Goal: Complete application form: Complete application form

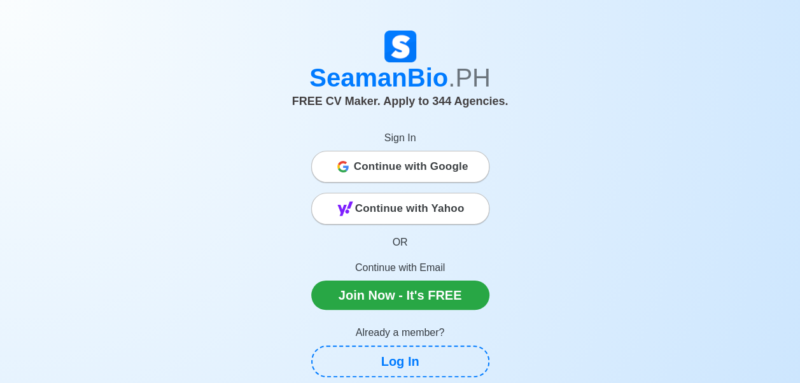
click at [379, 168] on span "Continue with Google" at bounding box center [411, 166] width 115 height 25
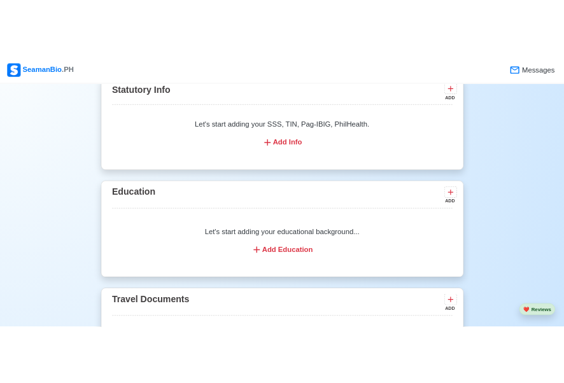
scroll to position [891, 0]
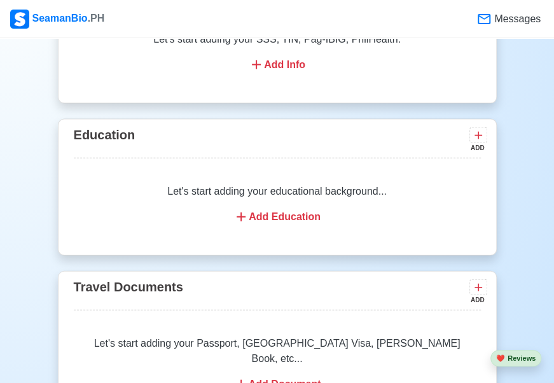
click at [307, 177] on div "Let's start adding your educational background... Add Education" at bounding box center [277, 204] width 407 height 71
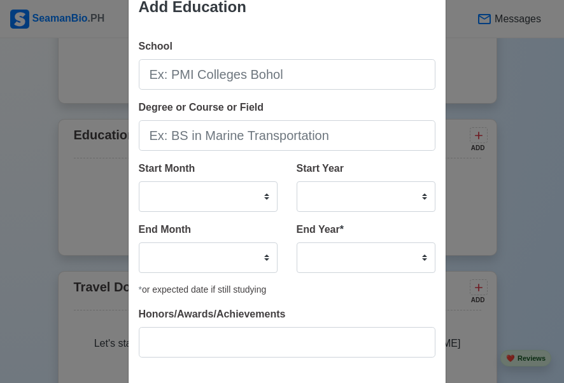
scroll to position [0, 0]
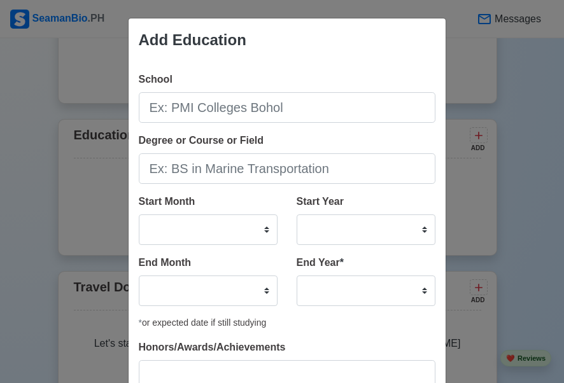
click at [489, 111] on div "Add Education School Degree or Course or Field Start Month January February Mar…" at bounding box center [282, 191] width 564 height 383
click at [501, 87] on div "Add Education School Degree or Course or Field Start Month January February Mar…" at bounding box center [282, 191] width 564 height 383
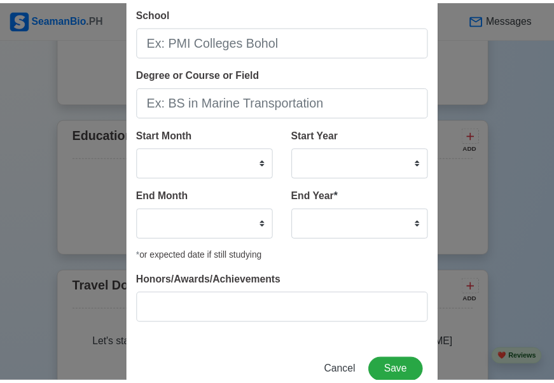
scroll to position [101, 0]
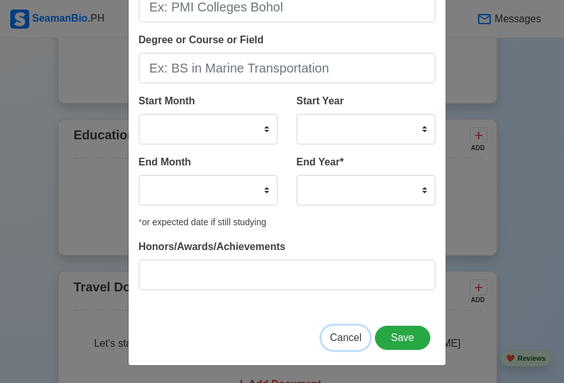
click at [331, 340] on span "Cancel" at bounding box center [346, 337] width 32 height 11
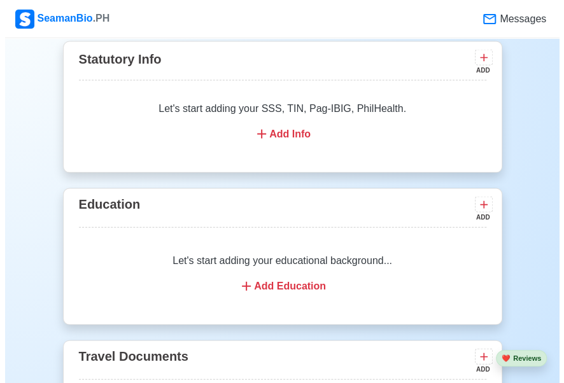
scroll to position [891, 0]
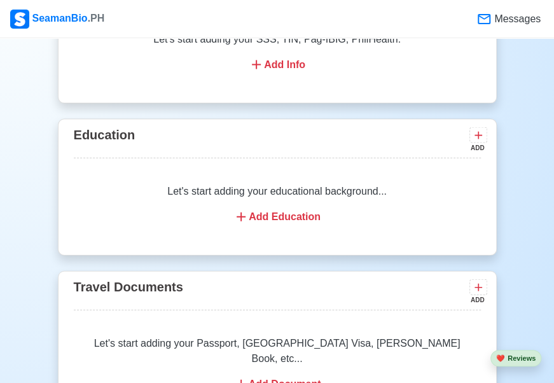
click at [347, 180] on div "Let's start adding your educational background... Add Education" at bounding box center [277, 204] width 407 height 71
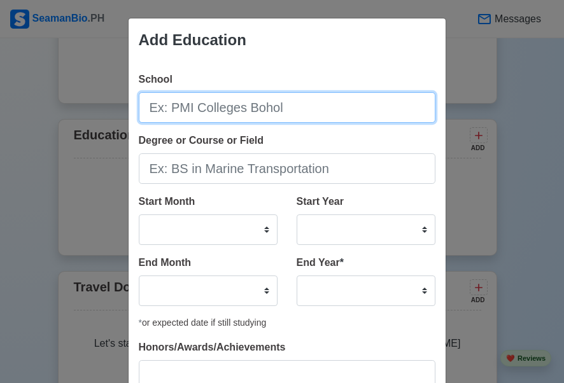
click at [228, 115] on input "School" at bounding box center [287, 107] width 297 height 31
type input "j"
type input "[PERSON_NAME] College Foundation"
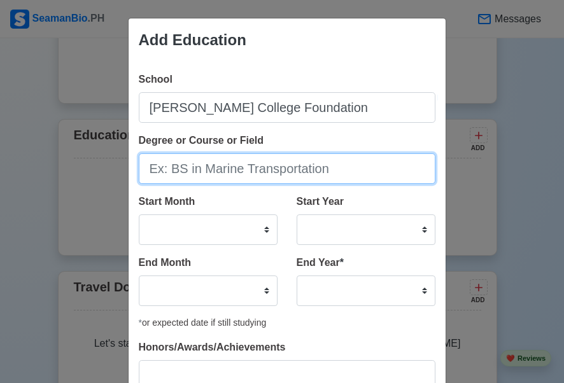
click at [248, 173] on input "Degree or Course or Field" at bounding box center [287, 168] width 297 height 31
type input "B"
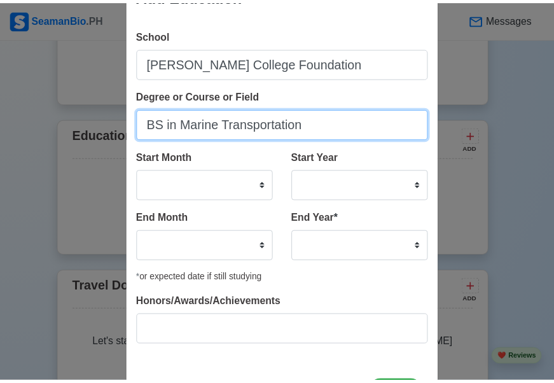
scroll to position [64, 0]
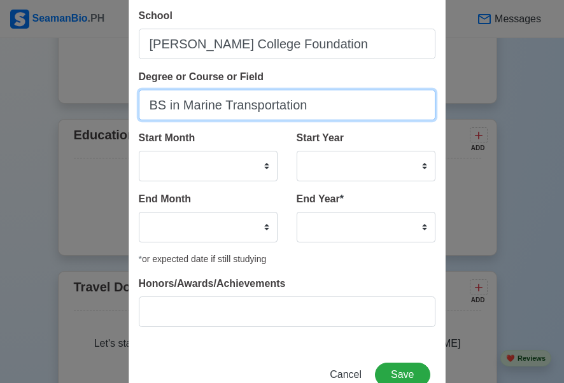
type input "BS in Marine Transportation"
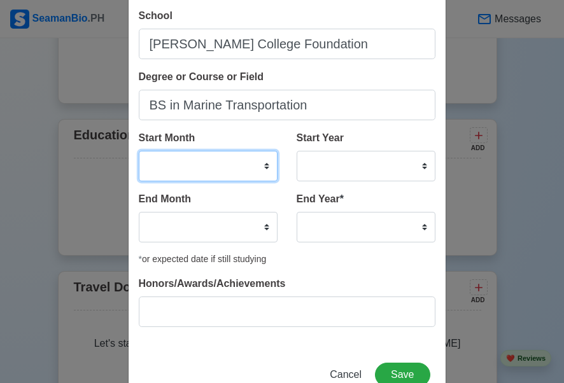
click at [200, 164] on select "January February March April May June July August September October November De…" at bounding box center [208, 166] width 139 height 31
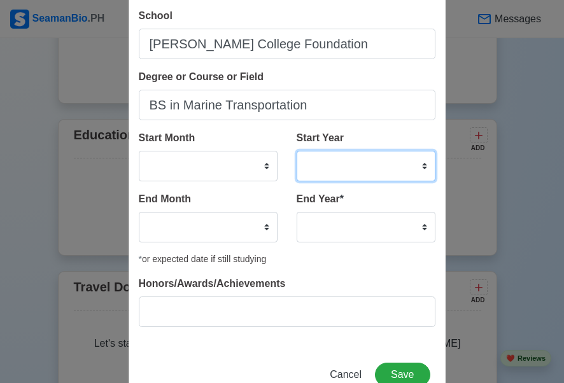
click at [342, 169] on select "2025 2024 2023 2022 2021 2020 2019 2018 2017 2016 2015 2014 2013 2012 2011 2010…" at bounding box center [366, 166] width 139 height 31
select select "2022"
click at [297, 151] on select "2025 2024 2023 2022 2021 2020 2019 2018 2017 2016 2015 2014 2013 2012 2011 2010…" at bounding box center [366, 166] width 139 height 31
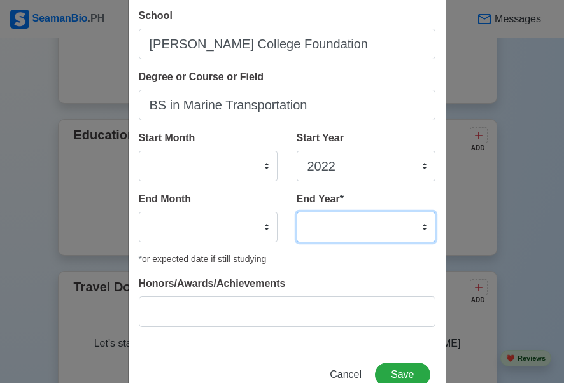
click at [345, 222] on select "2035 2034 2033 2032 2031 2030 2029 2028 2027 2026 2025 2024 2023 2022 2021 2020…" at bounding box center [366, 227] width 139 height 31
click at [297, 212] on select "2035 2034 2033 2032 2031 2030 2029 2028 2027 2026 2025 2024 2023 2022 2021 2020…" at bounding box center [366, 227] width 139 height 31
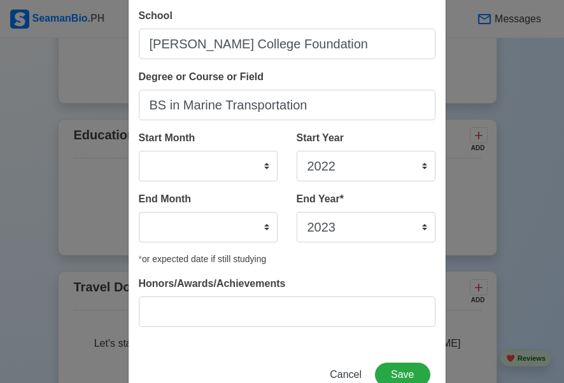
click at [341, 241] on div "End Year * 2035 2034 2033 2032 2031 2030 2029 2028 2027 2026 2025 2024 2023 202…" at bounding box center [361, 222] width 148 height 61
click at [341, 230] on select "2035 2034 2033 2032 2031 2030 2029 2028 2027 2026 2025 2024 2023 2022 2021 2020…" at bounding box center [366, 227] width 139 height 31
select select "2025"
click at [297, 212] on select "2035 2034 2033 2032 2031 2030 2029 2028 2027 2026 2025 2024 2023 2022 2021 2020…" at bounding box center [366, 227] width 139 height 31
click at [200, 232] on select "January February March April May June July August September October November De…" at bounding box center [208, 227] width 139 height 31
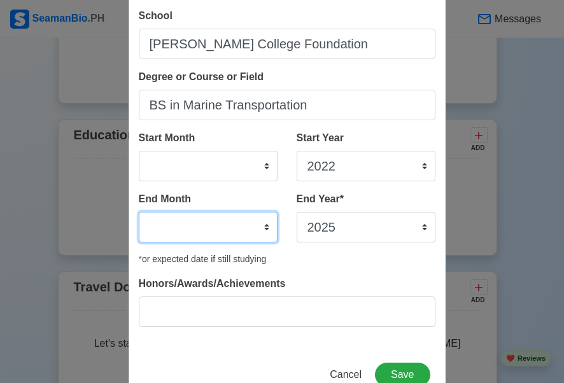
select select "June"
click at [139, 212] on select "January February March April May June July August September October November De…" at bounding box center [208, 227] width 139 height 31
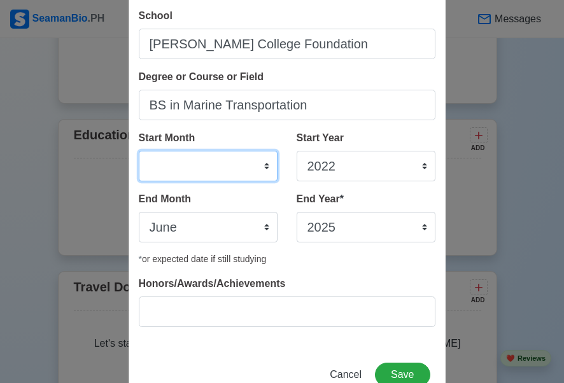
click at [179, 166] on select "January February March April May June July August September October November De…" at bounding box center [208, 166] width 139 height 31
select select "June"
click at [139, 151] on select "January February March April May June July August September October November De…" at bounding box center [208, 166] width 139 height 31
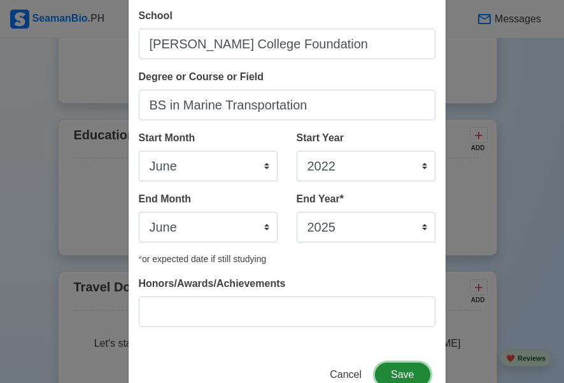
click at [398, 374] on button "Save" at bounding box center [402, 375] width 55 height 24
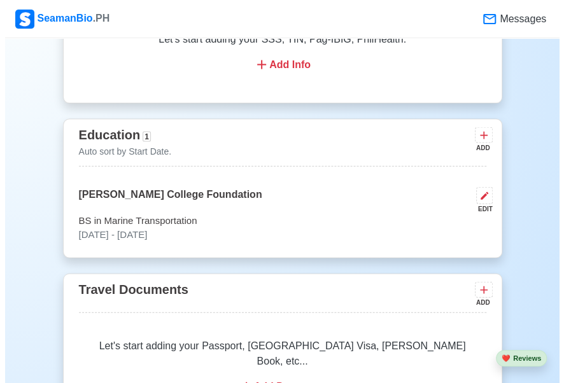
scroll to position [827, 0]
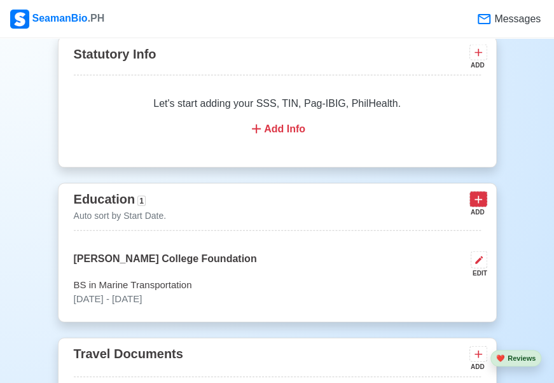
click at [478, 199] on icon at bounding box center [479, 199] width 8 height 8
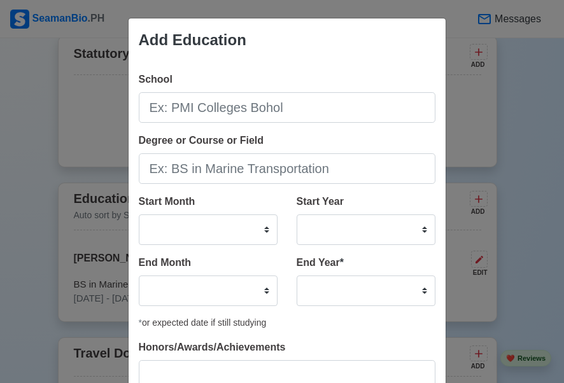
click at [512, 103] on div "Add Education School Degree or Course or Field Start Month January February Mar…" at bounding box center [282, 191] width 564 height 383
click at [508, 92] on div "Add Education School Degree or Course or Field Start Month January February Mar…" at bounding box center [282, 191] width 564 height 383
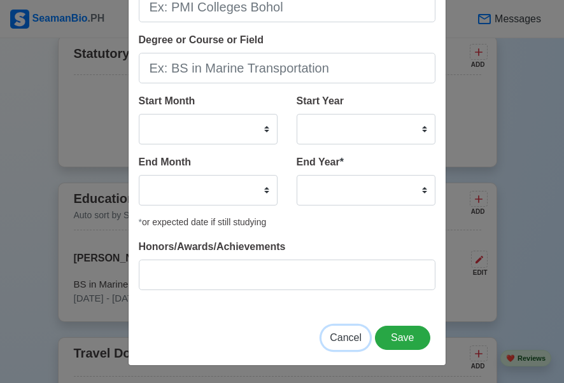
click at [340, 337] on span "Cancel" at bounding box center [346, 337] width 32 height 11
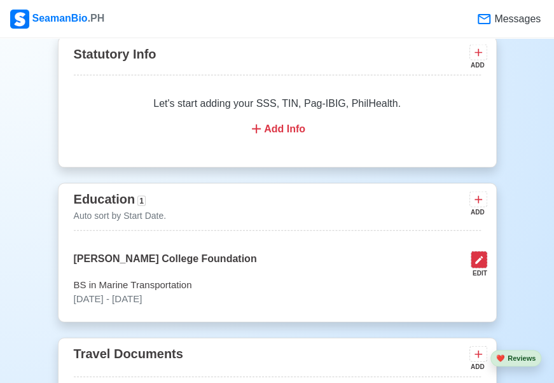
click at [480, 261] on icon at bounding box center [479, 260] width 8 height 8
select select "June"
select select "2022"
select select "June"
select select "2025"
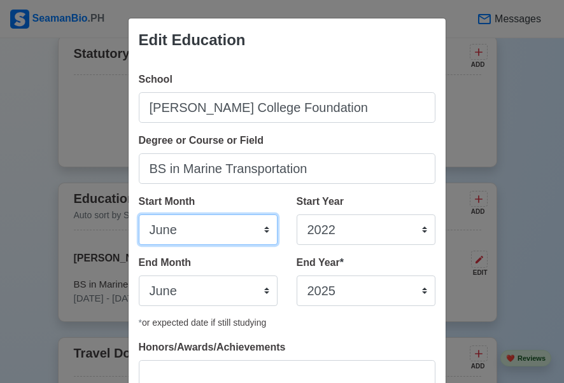
click at [219, 230] on select "January February March April May June July August September October November De…" at bounding box center [208, 229] width 139 height 31
select select
click at [139, 214] on select "January February March April May June July August September October November De…" at bounding box center [208, 229] width 139 height 31
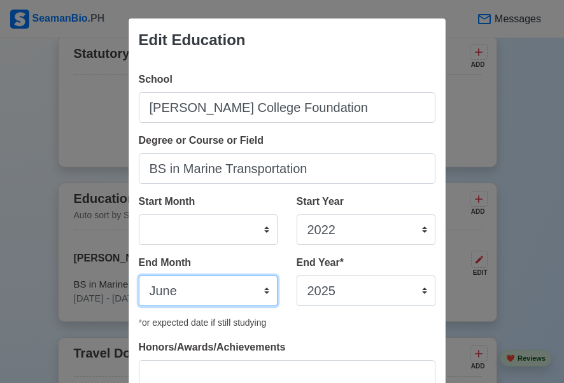
click at [211, 288] on select "January February March April May June July August September October November De…" at bounding box center [208, 291] width 139 height 31
select select
click at [139, 276] on select "January February March April May June July August September October November De…" at bounding box center [208, 291] width 139 height 31
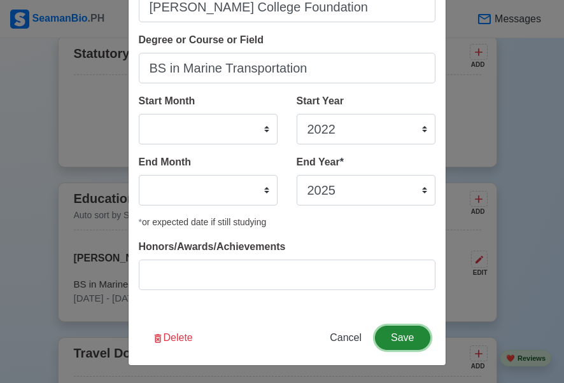
click at [393, 335] on button "Save" at bounding box center [402, 338] width 55 height 24
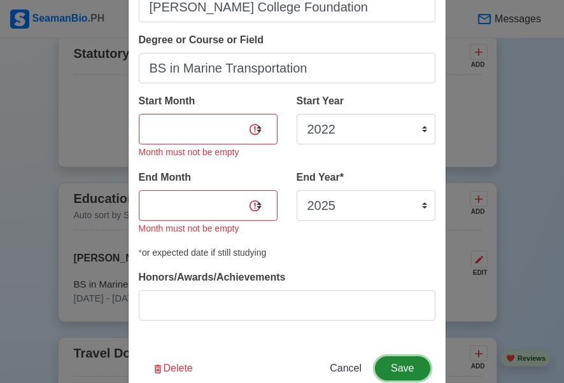
drag, startPoint x: 400, startPoint y: 365, endPoint x: 394, endPoint y: 353, distance: 14.0
click at [400, 365] on button "Save" at bounding box center [402, 368] width 55 height 24
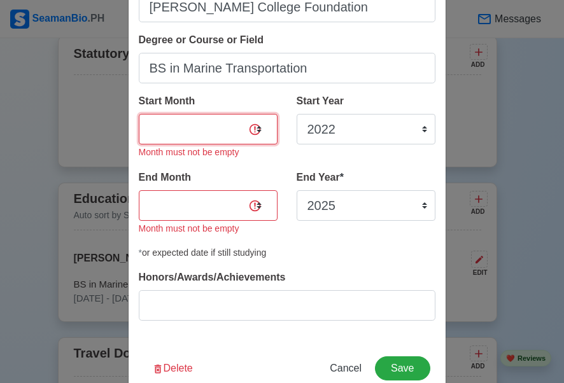
click at [248, 127] on select "January February March April May June July August September October November De…" at bounding box center [208, 129] width 139 height 31
select select "June"
click at [139, 114] on select "January February March April May June July August September October November De…" at bounding box center [208, 129] width 139 height 31
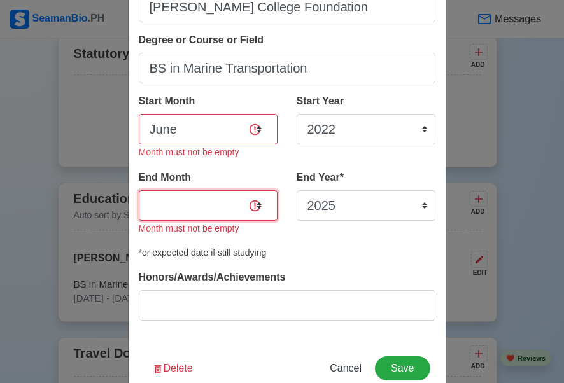
click at [197, 199] on select "January February March April May June July August September October November De…" at bounding box center [208, 205] width 139 height 31
select select "June"
click at [139, 190] on select "January February March April May June July August September October November De…" at bounding box center [208, 205] width 139 height 31
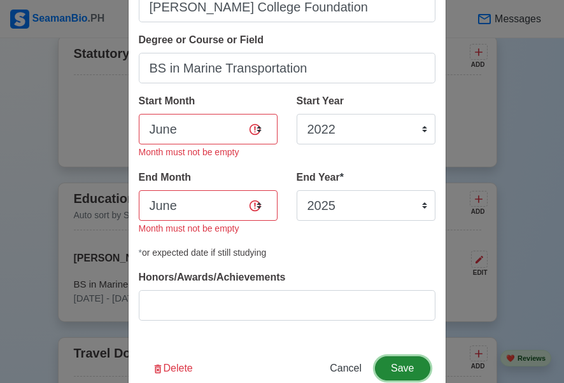
click at [398, 367] on button "Save" at bounding box center [402, 368] width 55 height 24
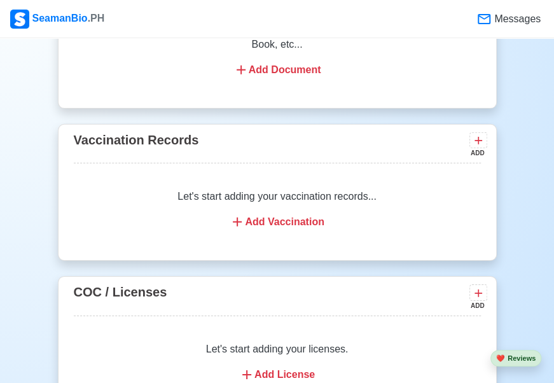
scroll to position [1209, 0]
